Goal: Information Seeking & Learning: Learn about a topic

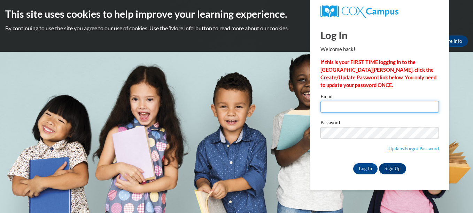
click at [389, 105] on input "Email" at bounding box center [380, 107] width 118 height 12
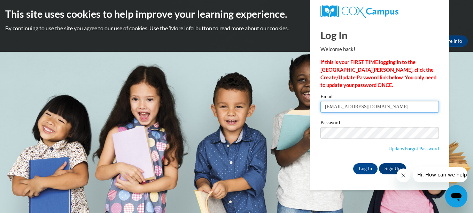
type input "[EMAIL_ADDRESS][DOMAIN_NAME]"
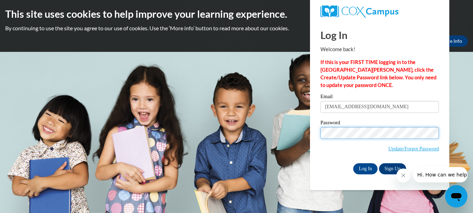
click at [353, 163] on input "Log In" at bounding box center [365, 168] width 24 height 11
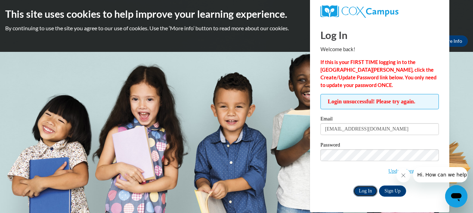
click at [366, 191] on input "Log In" at bounding box center [365, 191] width 24 height 11
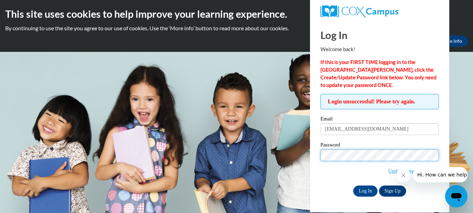
click at [353, 186] on input "Log In" at bounding box center [365, 191] width 24 height 11
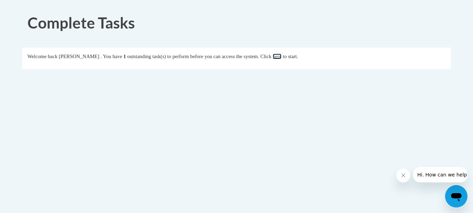
click at [282, 56] on link "here" at bounding box center [277, 57] width 9 height 6
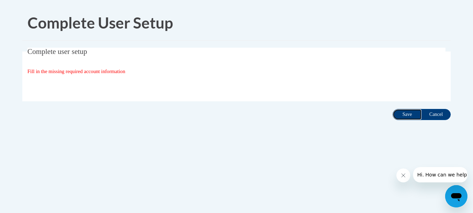
click at [400, 112] on input "Save" at bounding box center [407, 114] width 29 height 11
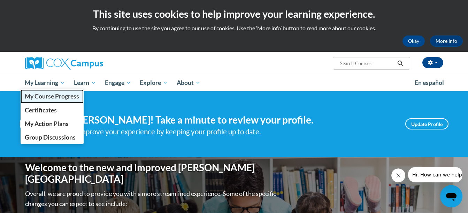
click at [40, 95] on span "My Course Progress" at bounding box center [52, 96] width 54 height 7
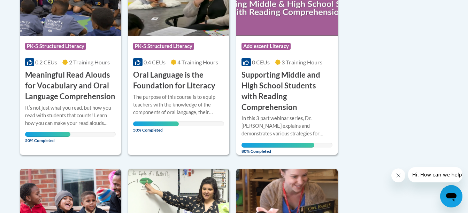
scroll to position [214, 0]
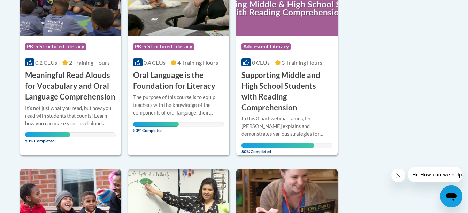
click at [278, 81] on h3 "Supporting Middle and High School Students with Reading Comprehension" at bounding box center [287, 91] width 91 height 43
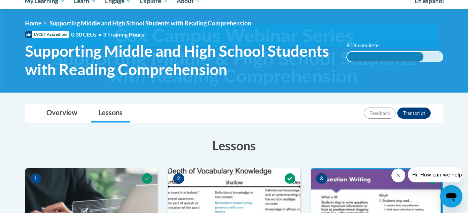
scroll to position [82, 0]
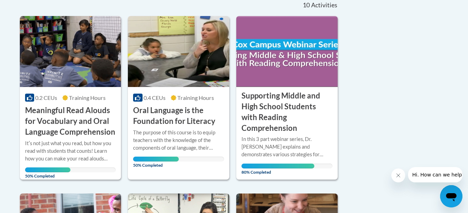
scroll to position [199, 0]
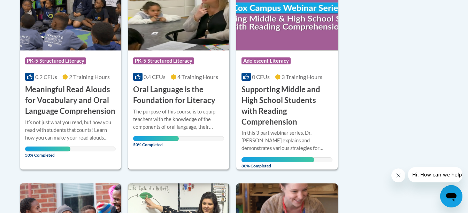
click at [185, 94] on h3 "Oral Language is the Foundation for Literacy" at bounding box center [178, 95] width 91 height 22
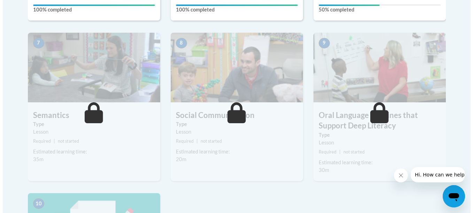
scroll to position [487, 0]
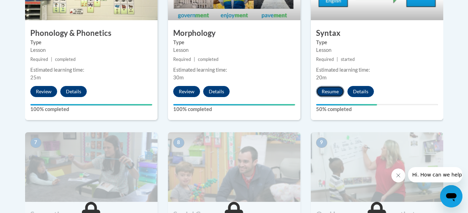
click at [331, 91] on button "Resume" at bounding box center [330, 91] width 28 height 11
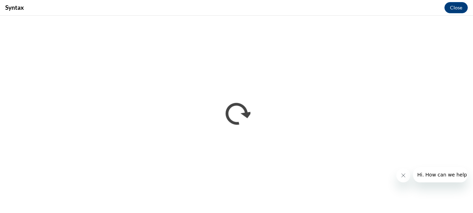
scroll to position [0, 0]
click at [403, 172] on button "Close message from company" at bounding box center [403, 176] width 14 height 14
